Goal: Task Accomplishment & Management: Manage account settings

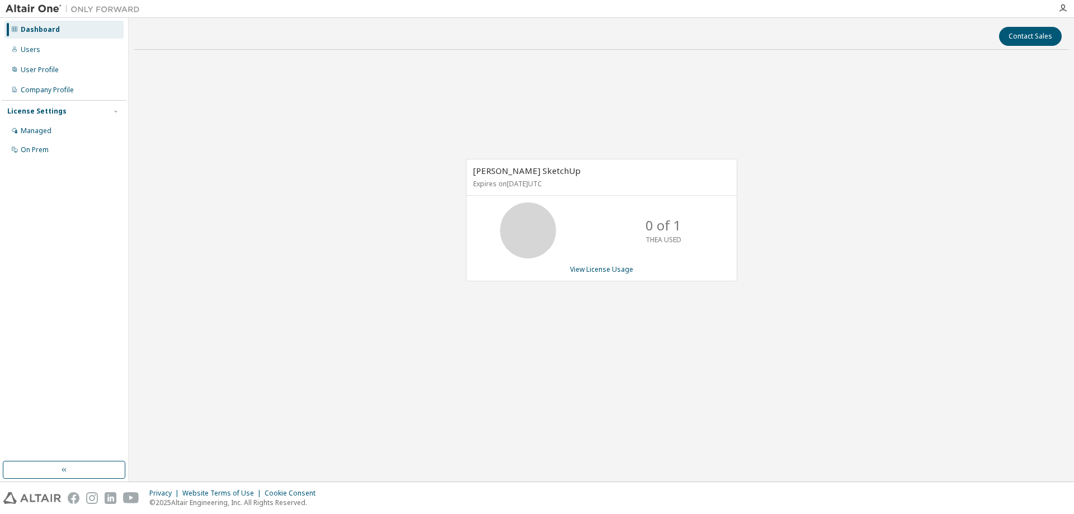
click at [651, 232] on p "0 of 1" at bounding box center [663, 225] width 36 height 19
click at [50, 68] on div "User Profile" at bounding box center [40, 69] width 38 height 9
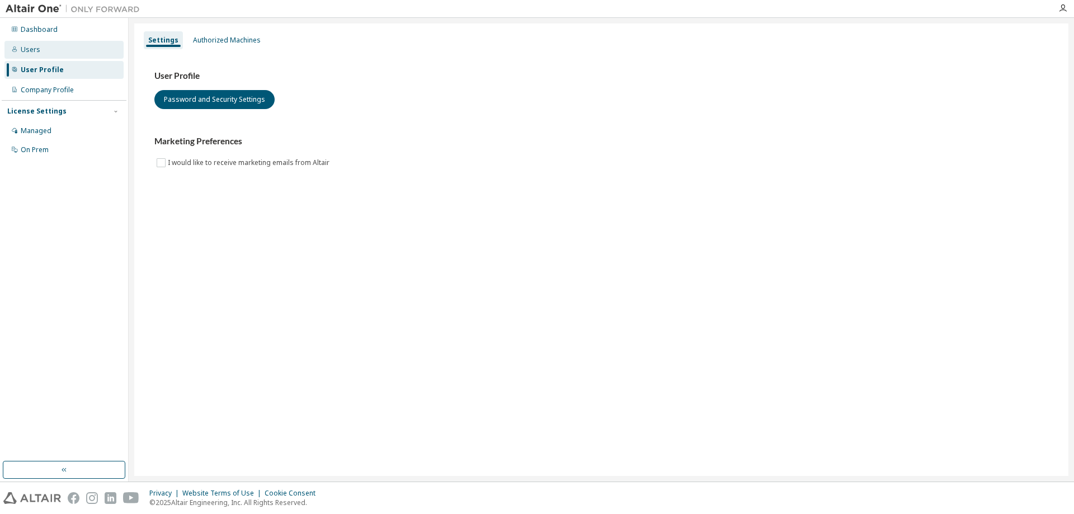
click at [49, 56] on div "Users" at bounding box center [63, 50] width 119 height 18
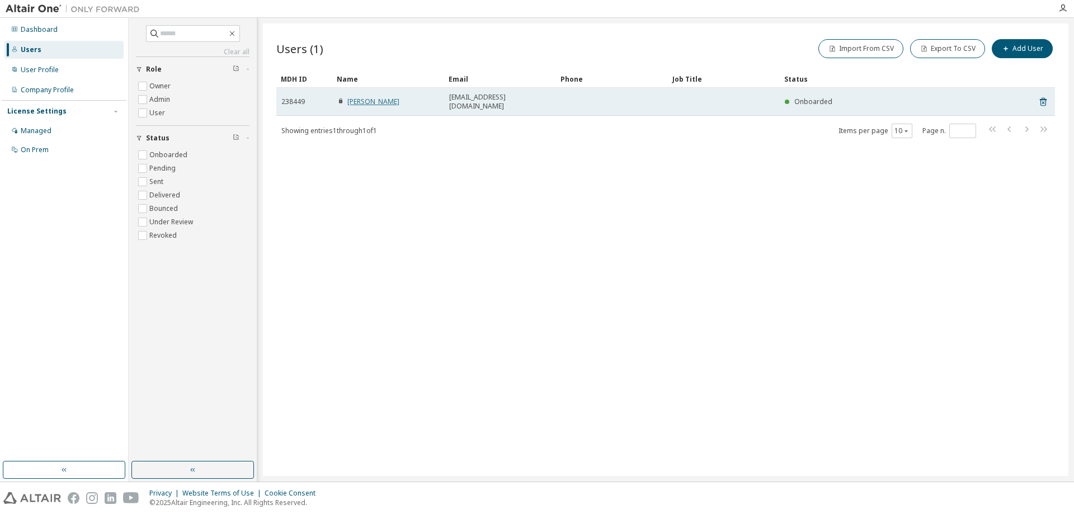
click at [372, 99] on link "[PERSON_NAME]" at bounding box center [373, 102] width 52 height 10
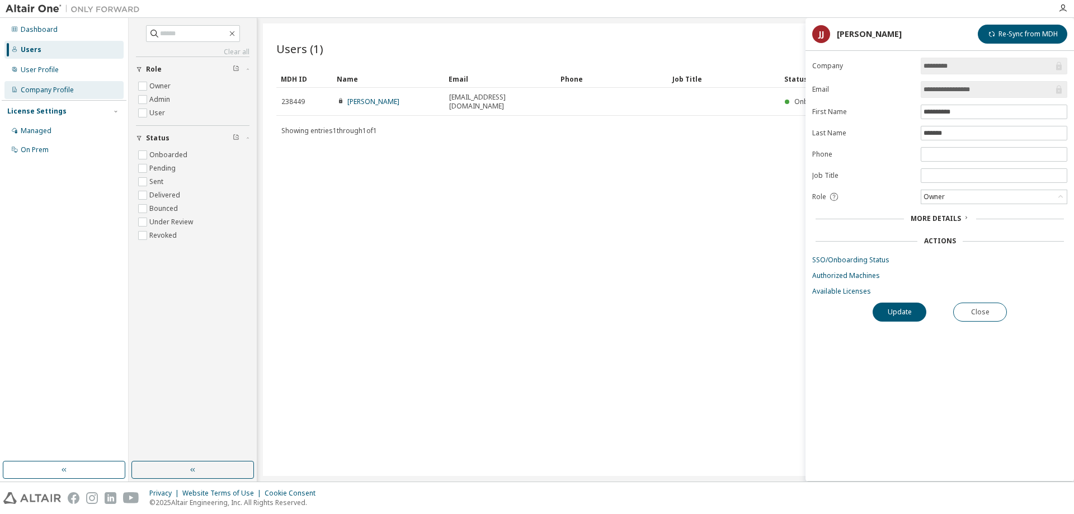
click at [69, 84] on div "Company Profile" at bounding box center [63, 90] width 119 height 18
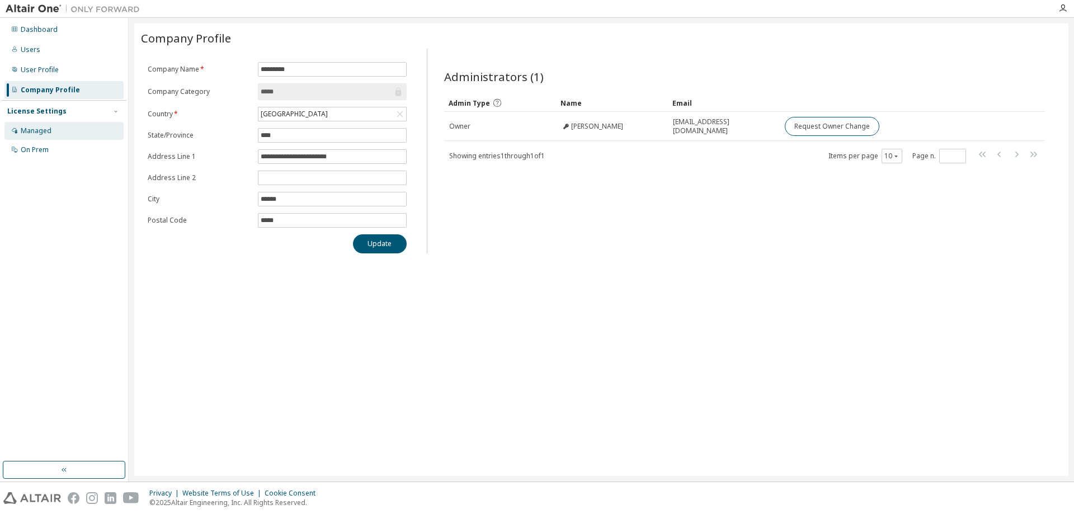
click at [65, 131] on div "Managed" at bounding box center [63, 131] width 119 height 18
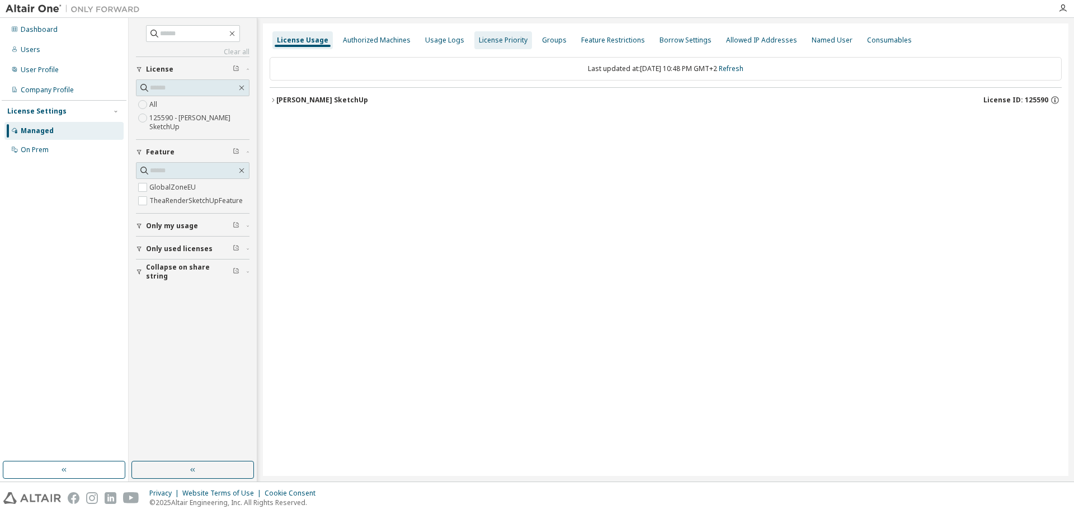
click at [484, 41] on div "License Priority" at bounding box center [503, 40] width 49 height 9
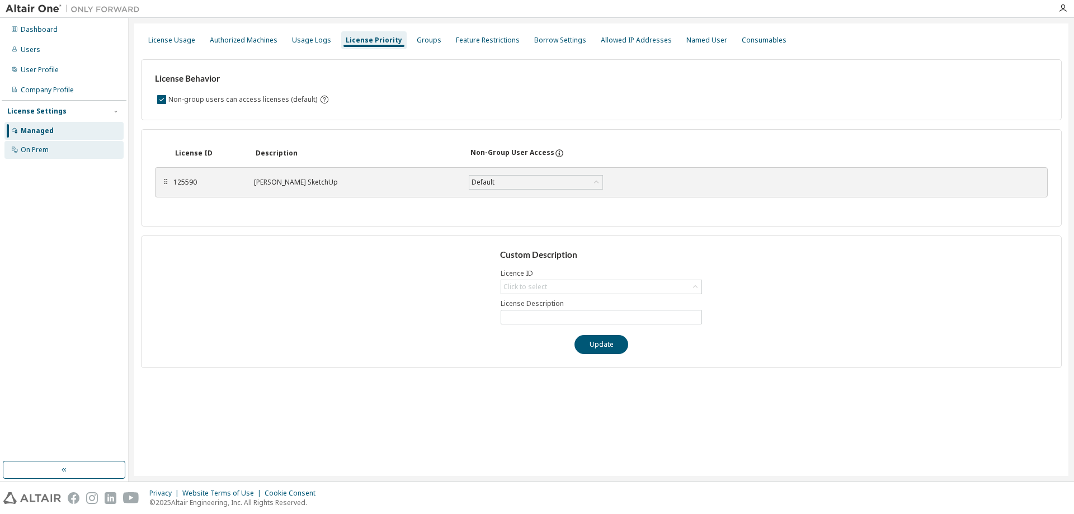
click at [66, 150] on div "On Prem" at bounding box center [63, 150] width 119 height 18
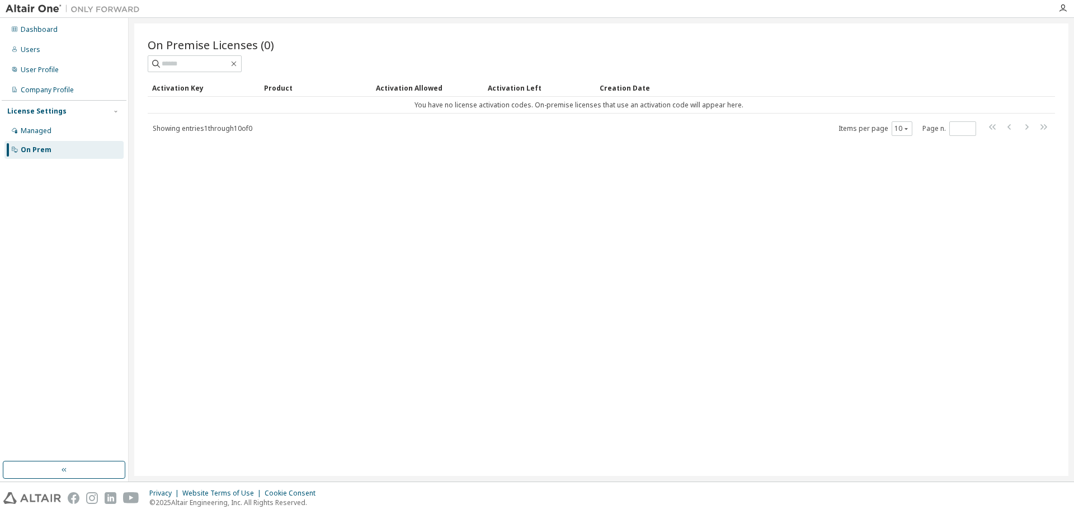
click at [36, 7] on img at bounding box center [76, 8] width 140 height 11
click at [93, 10] on img at bounding box center [76, 8] width 140 height 11
